Goal: Task Accomplishment & Management: Manage account settings

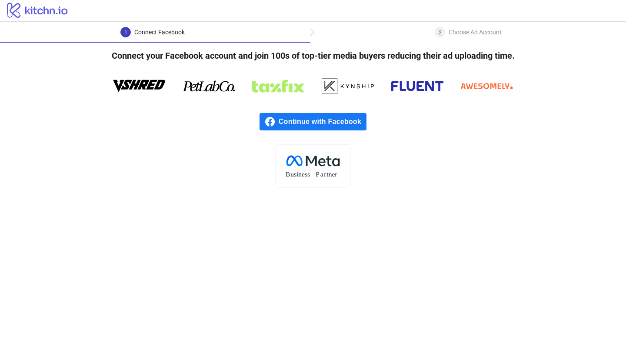
click at [314, 121] on span "Continue with Facebook" at bounding box center [323, 121] width 88 height 17
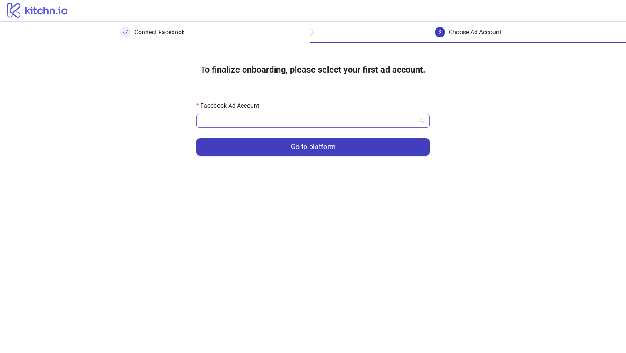
click at [423, 125] on span at bounding box center [313, 120] width 223 height 13
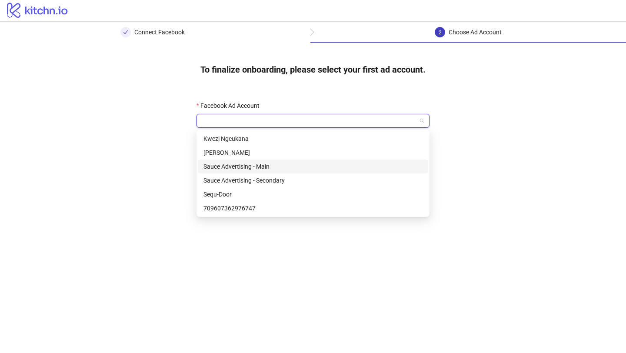
click at [264, 168] on div "Sauce Advertising - Main" at bounding box center [312, 167] width 219 height 10
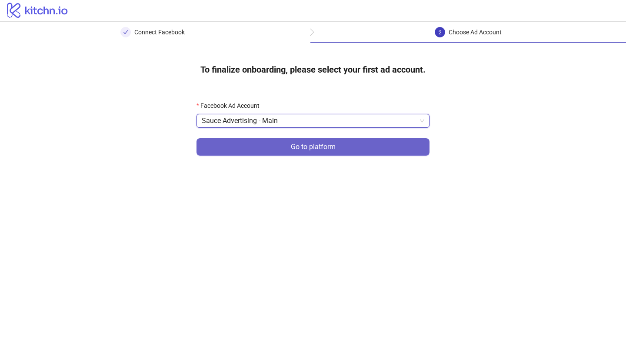
click at [353, 150] on button "Go to platform" at bounding box center [313, 146] width 233 height 17
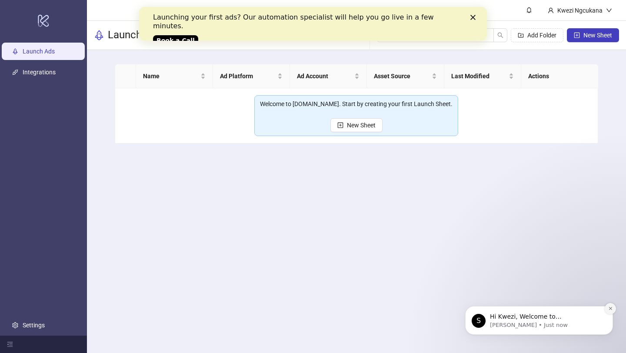
click at [610, 311] on button "Dismiss notification" at bounding box center [610, 308] width 11 height 11
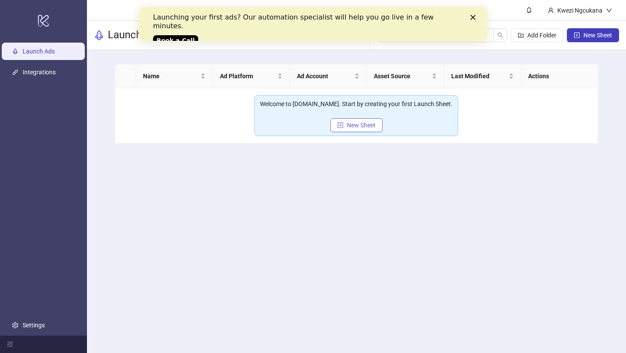
click at [351, 124] on span "New Sheet" at bounding box center [361, 125] width 29 height 7
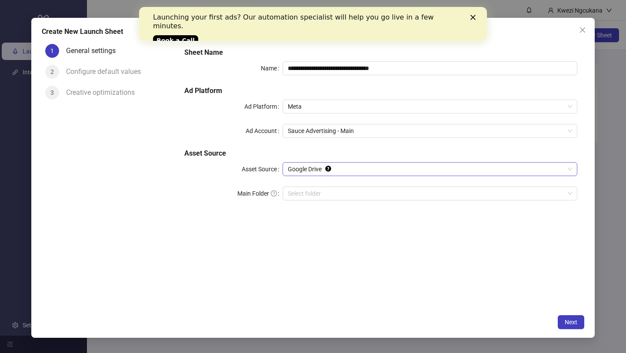
click at [358, 169] on span "Google Drive" at bounding box center [430, 169] width 284 height 13
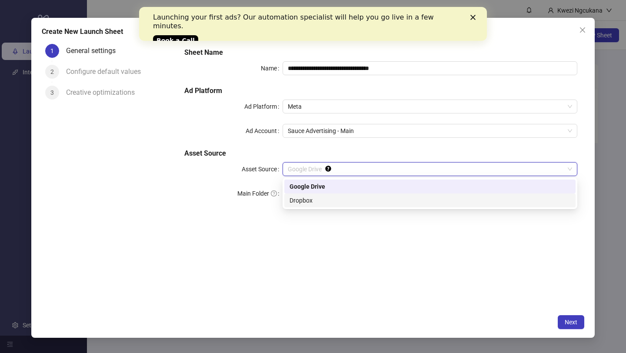
click at [310, 268] on div "**********" at bounding box center [380, 175] width 407 height 270
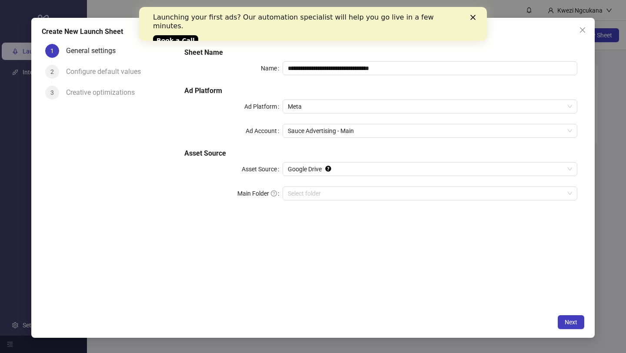
click at [473, 16] on icon "Close" at bounding box center [472, 17] width 5 height 5
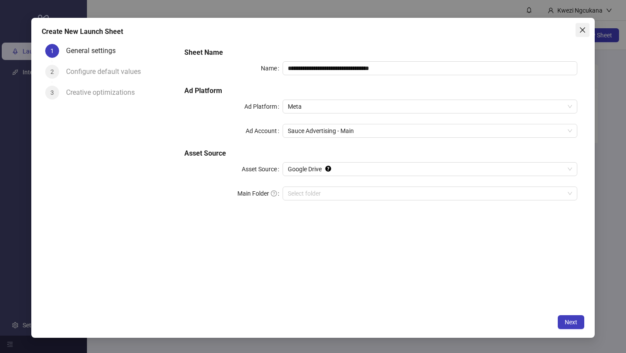
click at [580, 29] on icon "close" at bounding box center [582, 30] width 7 height 7
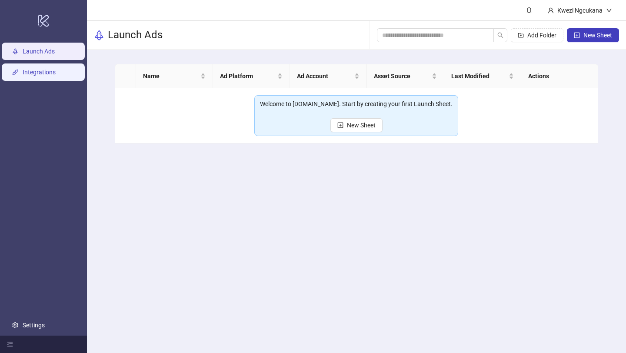
click at [53, 76] on link "Integrations" at bounding box center [39, 72] width 33 height 7
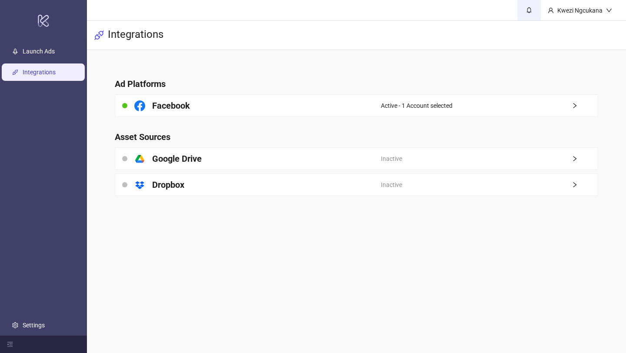
click at [527, 11] on icon "bell" at bounding box center [529, 10] width 6 height 6
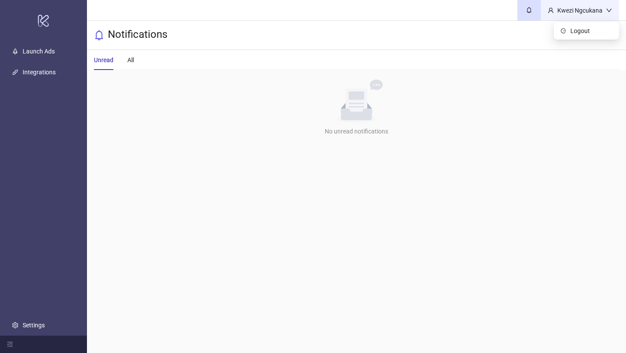
click at [609, 12] on icon "down" at bounding box center [609, 10] width 6 height 6
click at [612, 12] on icon "down" at bounding box center [609, 10] width 6 height 6
click at [12, 346] on icon "menu-fold" at bounding box center [10, 344] width 6 height 6
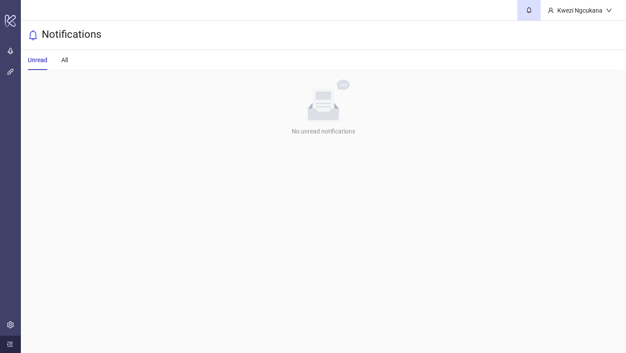
click at [12, 346] on icon "menu-unfold" at bounding box center [10, 344] width 6 height 6
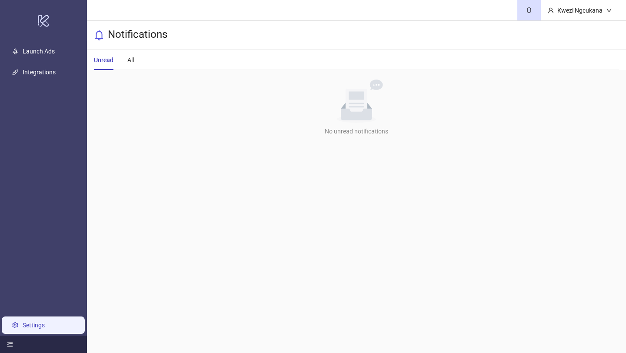
click at [30, 324] on link "Settings" at bounding box center [34, 325] width 22 height 7
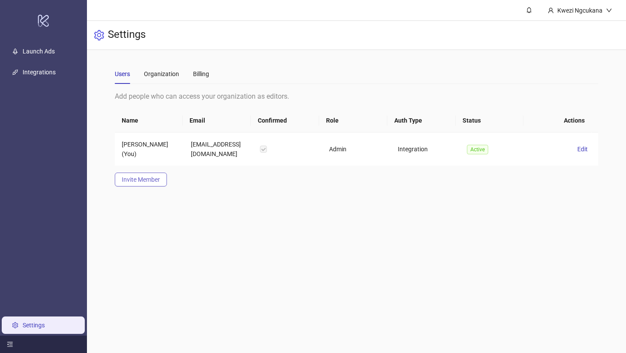
click at [140, 180] on span "Invite Member" at bounding box center [141, 179] width 38 height 7
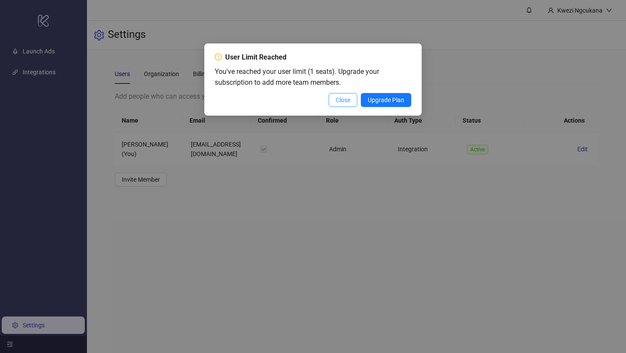
click at [343, 102] on span "Close" at bounding box center [343, 100] width 15 height 7
